Goal: Navigation & Orientation: Find specific page/section

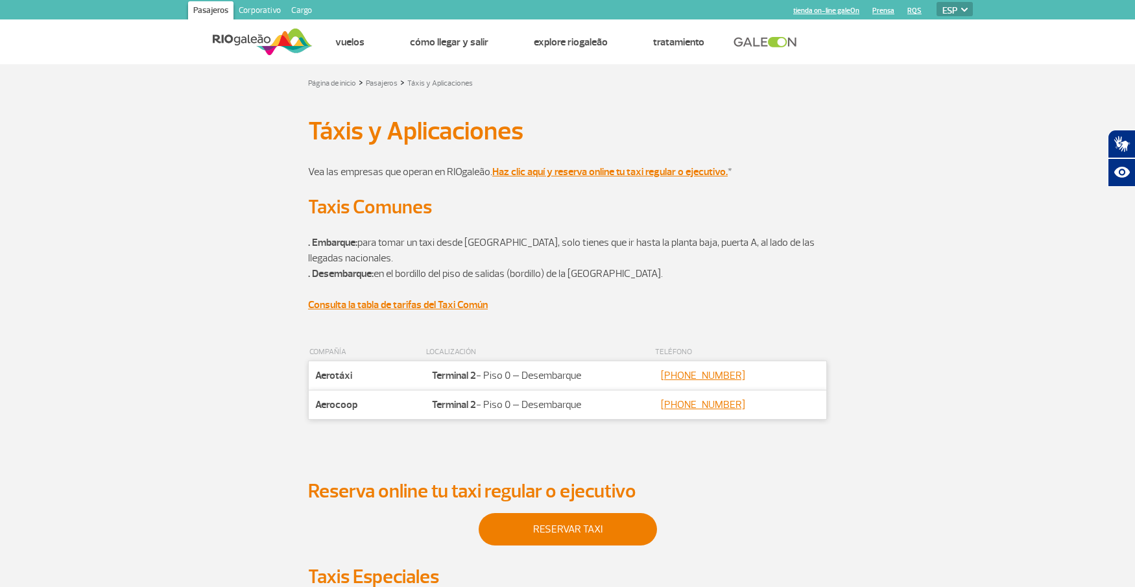
click at [950, 8] on select "PT ENG ESP" at bounding box center [954, 9] width 36 height 14
select select "en"
click at [936, 2] on select "PT ENG ESP" at bounding box center [954, 9] width 36 height 14
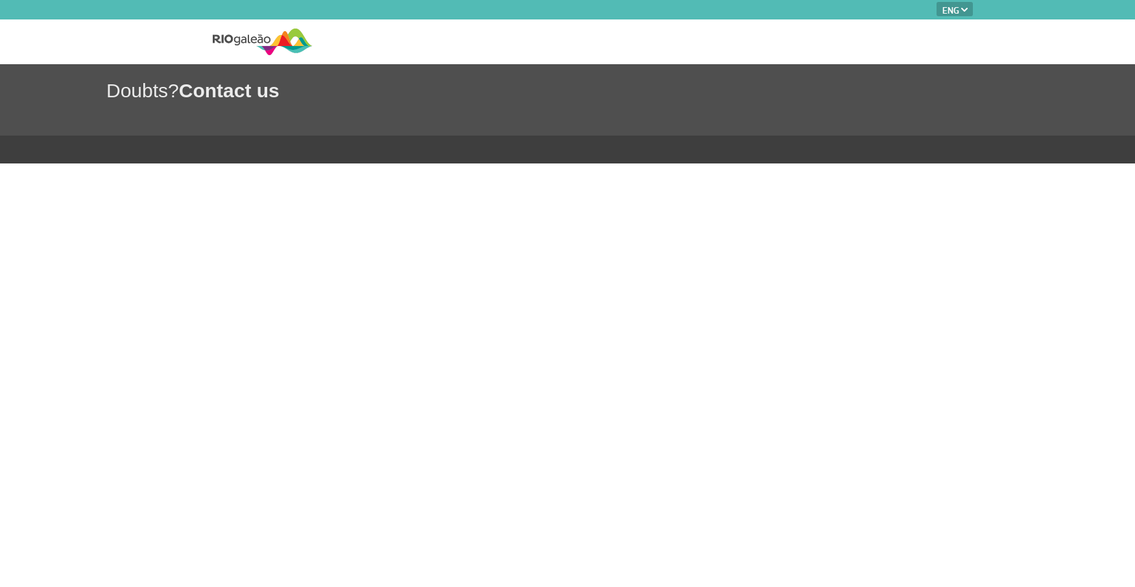
select select "en"
